Goal: Information Seeking & Learning: Learn about a topic

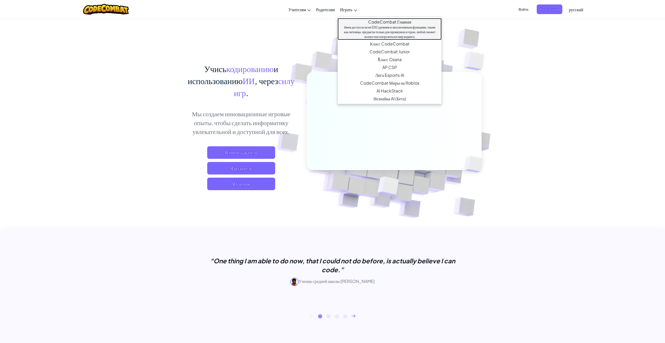
click at [379, 24] on link "CodeCombat Главная Имея доступ ко всем 530 уровням и эксклюзивным функциям, так…" at bounding box center [390, 29] width 104 height 22
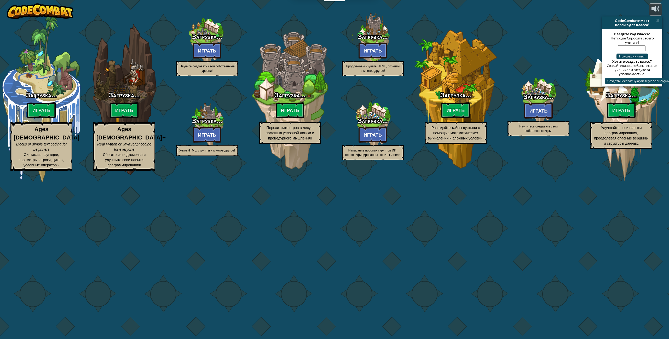
select select "ru"
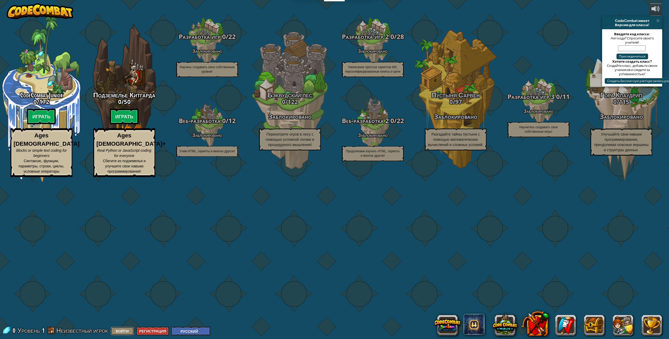
click at [134, 330] on button "Войти" at bounding box center [123, 331] width 24 height 9
